Goal: Transaction & Acquisition: Book appointment/travel/reservation

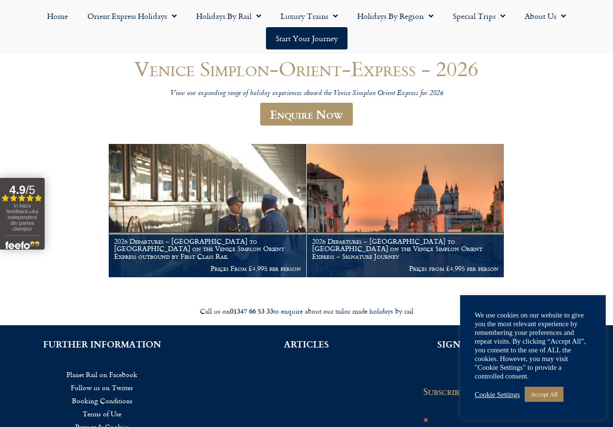
scroll to position [97, 0]
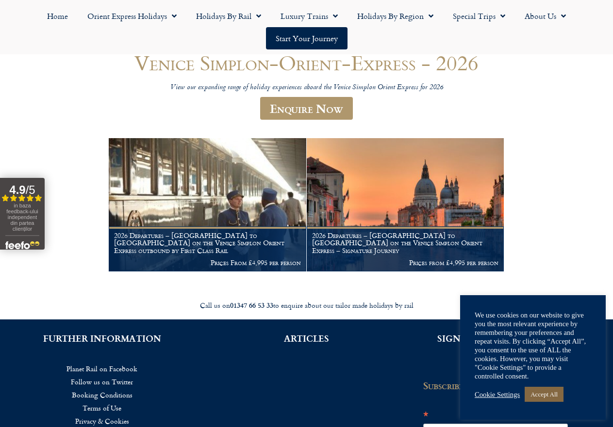
click at [549, 395] on link "Accept All" at bounding box center [543, 394] width 39 height 15
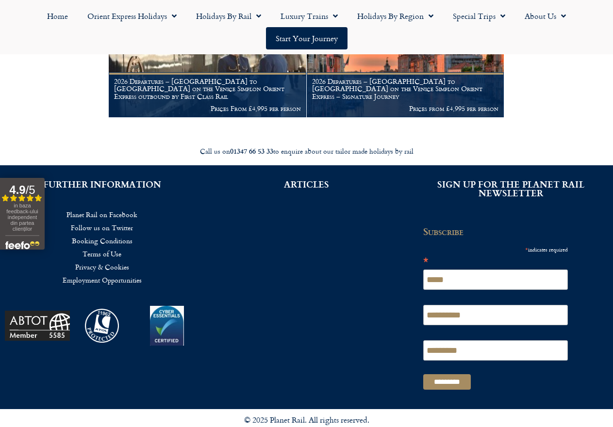
scroll to position [0, 0]
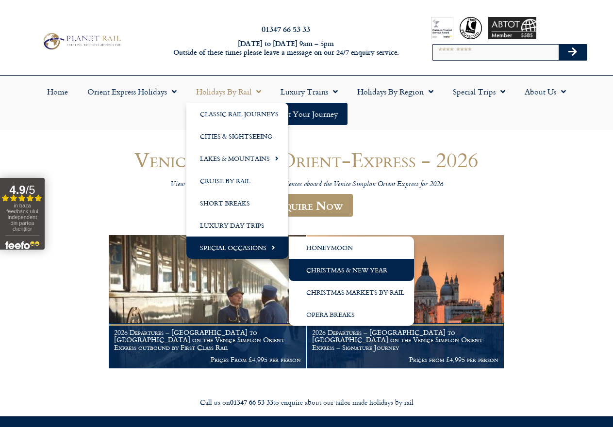
click at [352, 268] on link "Christmas & New Year" at bounding box center [351, 270] width 125 height 22
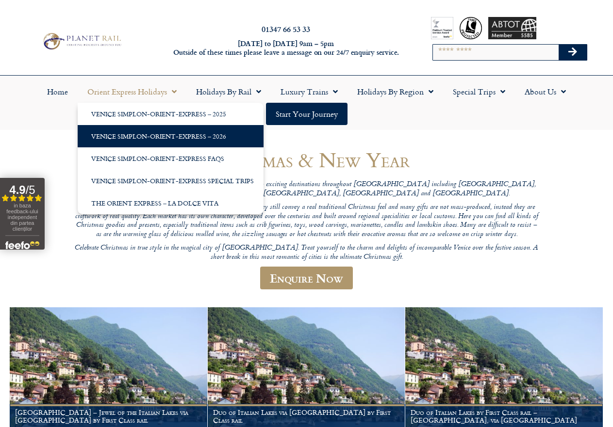
click at [168, 136] on link "Venice Simplon-Orient-Express – 2026" at bounding box center [171, 136] width 186 height 22
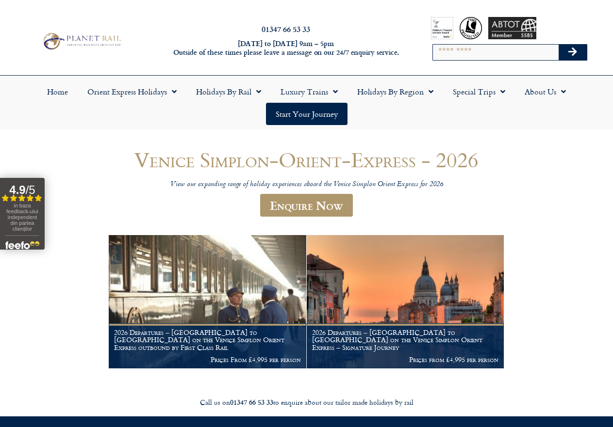
scroll to position [48, 0]
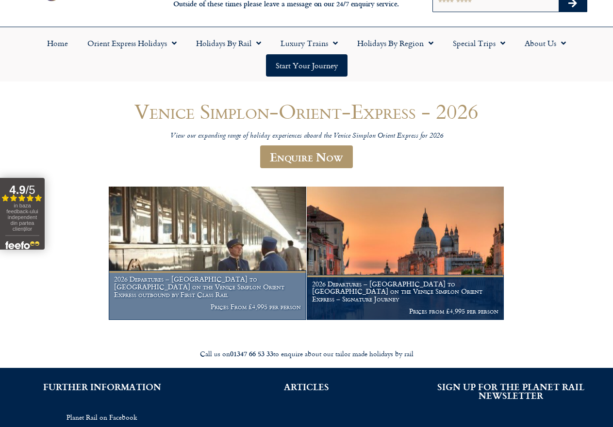
click at [234, 259] on img at bounding box center [207, 254] width 197 height 134
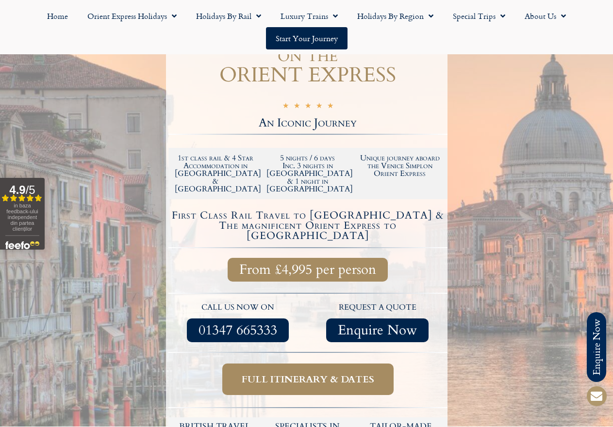
scroll to position [242, 0]
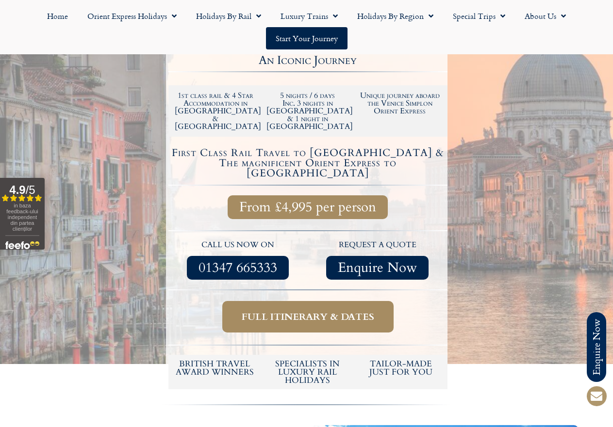
click at [298, 301] on link "Full itinerary & dates" at bounding box center [307, 317] width 171 height 32
click at [305, 311] on span "Full itinerary & dates" at bounding box center [308, 317] width 132 height 12
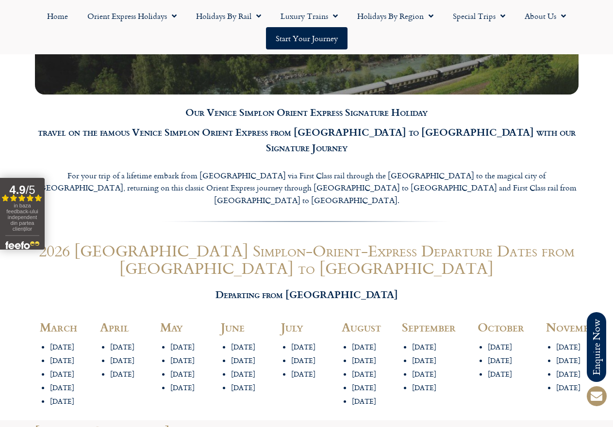
scroll to position [1018, 0]
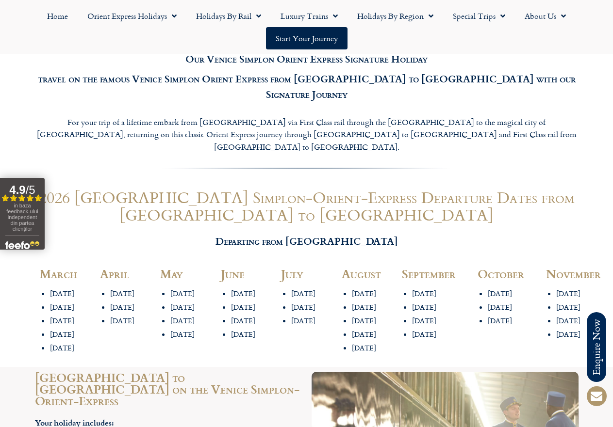
drag, startPoint x: 339, startPoint y: 288, endPoint x: 252, endPoint y: 274, distance: 88.3
click at [252, 274] on div "March 3rd March 7th March 19th March 24th March 31st March April 11th April 23r…" at bounding box center [306, 312] width 553 height 109
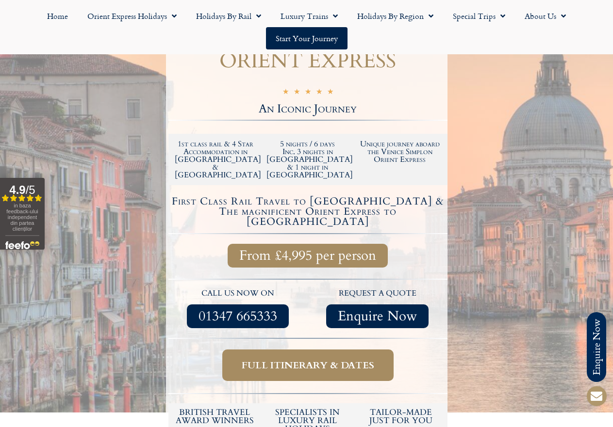
scroll to position [0, 0]
